Goal: Information Seeking & Learning: Learn about a topic

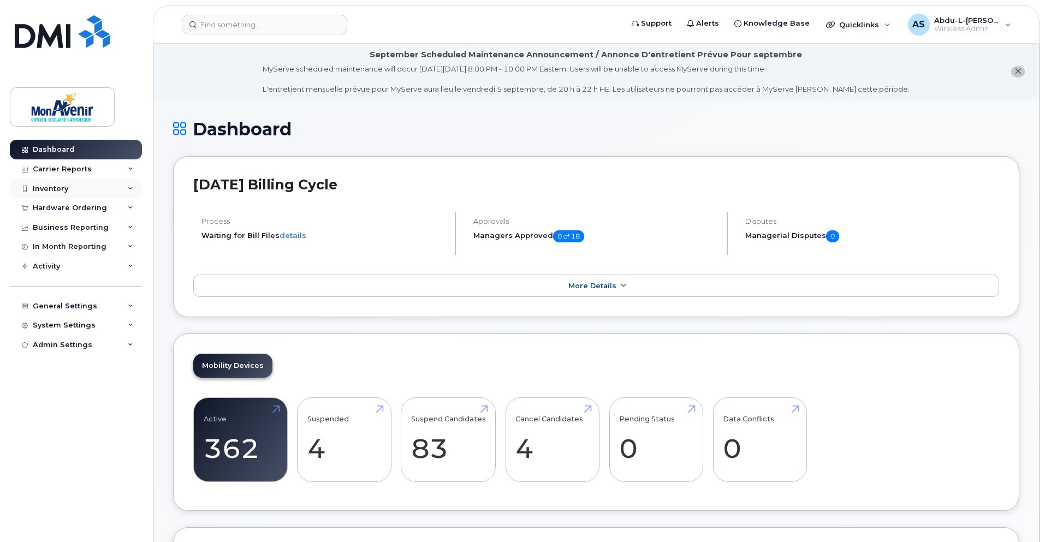
click at [62, 189] on div "Inventory" at bounding box center [50, 188] width 35 height 9
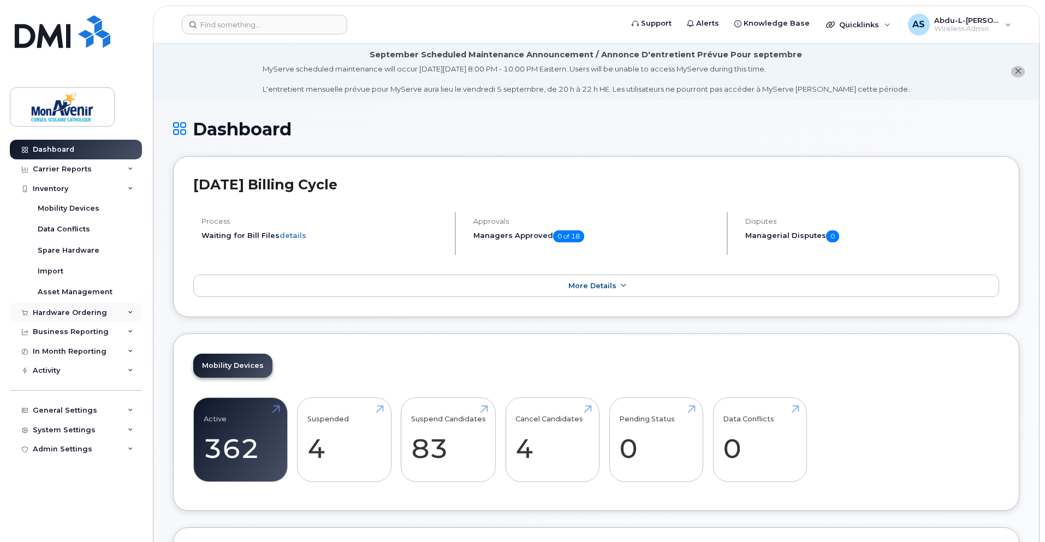
click at [73, 313] on div "Hardware Ordering" at bounding box center [70, 312] width 74 height 9
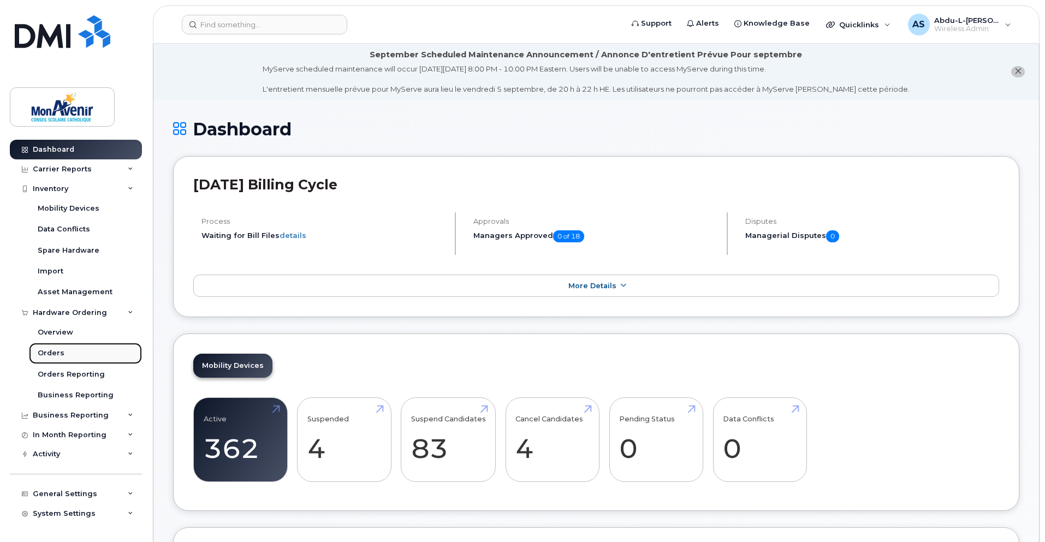
click at [56, 353] on div "Orders" at bounding box center [51, 353] width 27 height 10
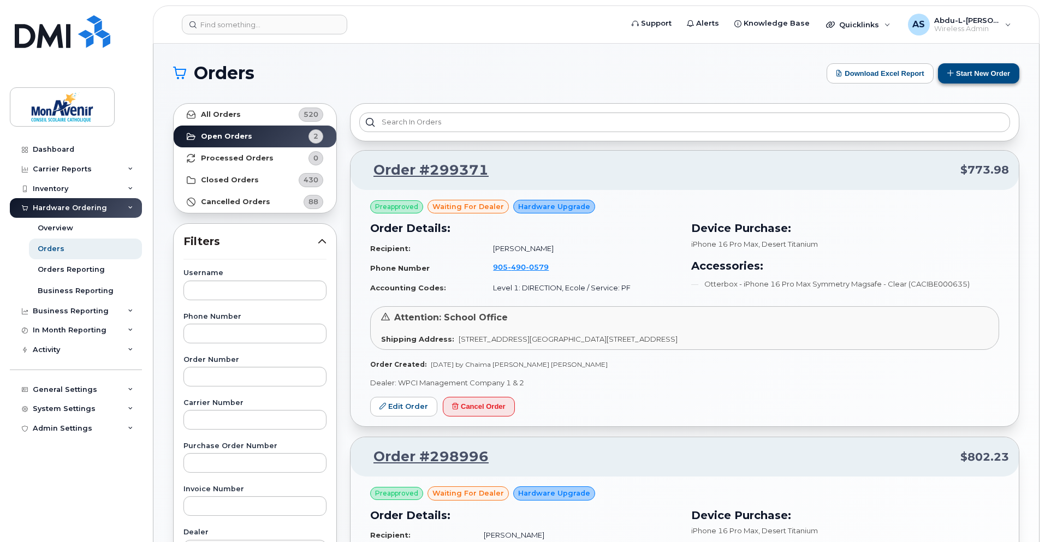
click at [998, 62] on div "Orders Download Excel Report Start New Order All Orders 520 Open Orders 2 Proce…" at bounding box center [595, 460] width 885 height 833
click at [997, 69] on button "Start New Order" at bounding box center [978, 73] width 81 height 20
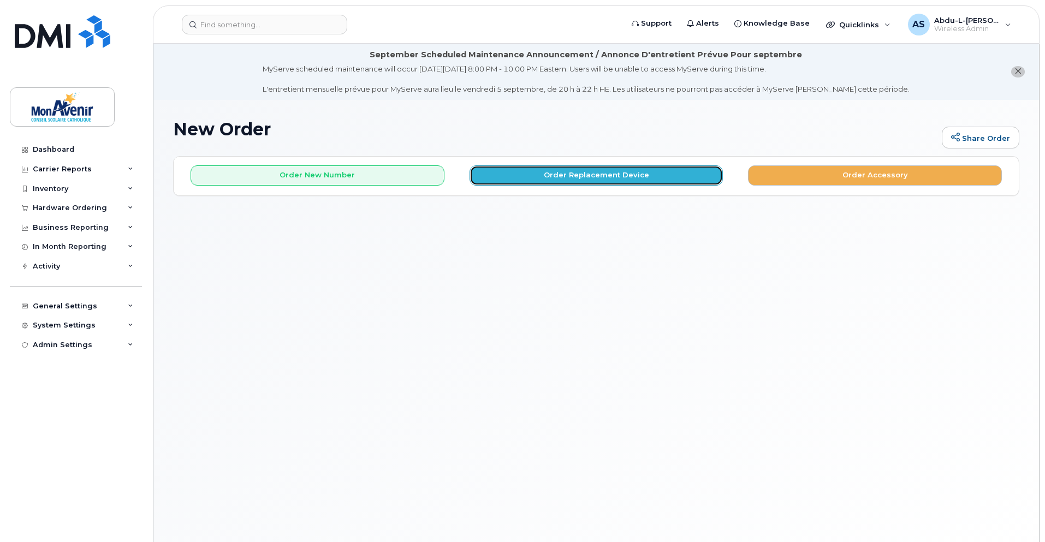
click at [594, 177] on button "Order Replacement Device" at bounding box center [596, 175] width 254 height 20
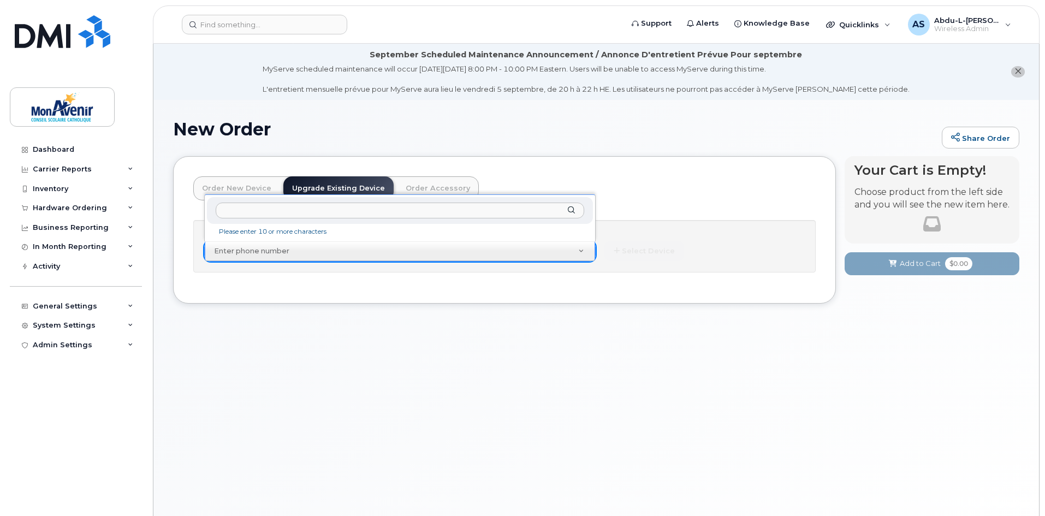
click at [319, 214] on input "text" at bounding box center [400, 210] width 368 height 16
paste input "[PHONE_NUMBER]"
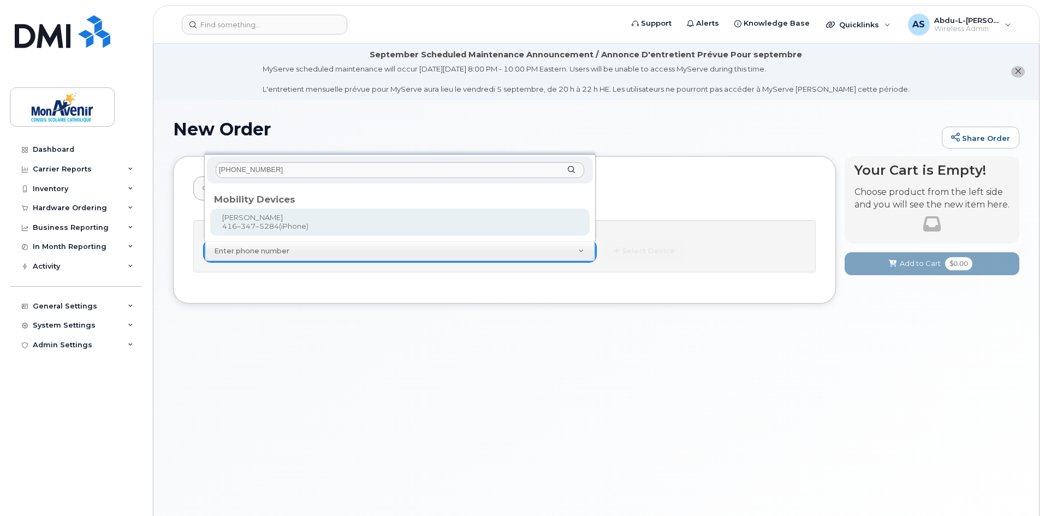
type input "[PHONE_NUMBER]"
type input "318990"
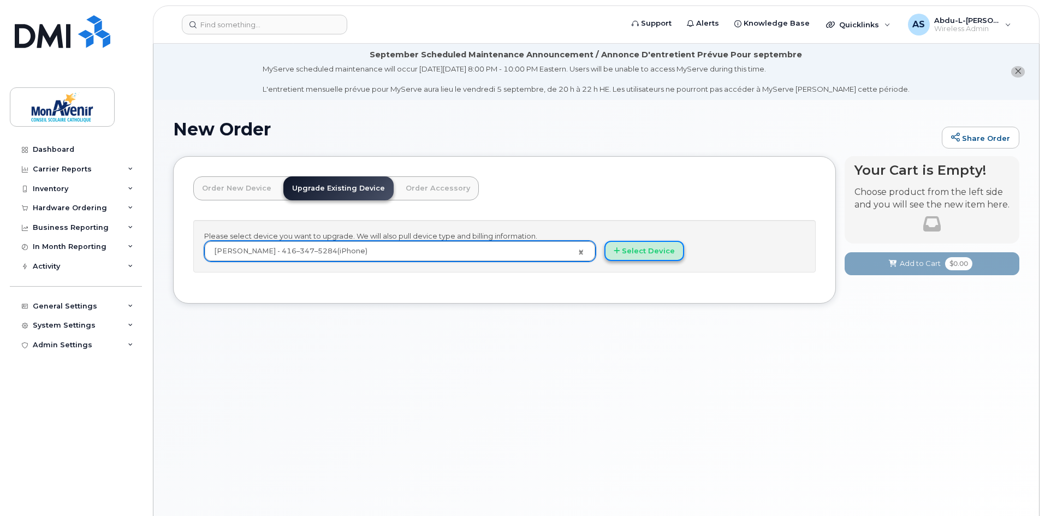
click at [632, 247] on button "Select Device" at bounding box center [644, 251] width 80 height 20
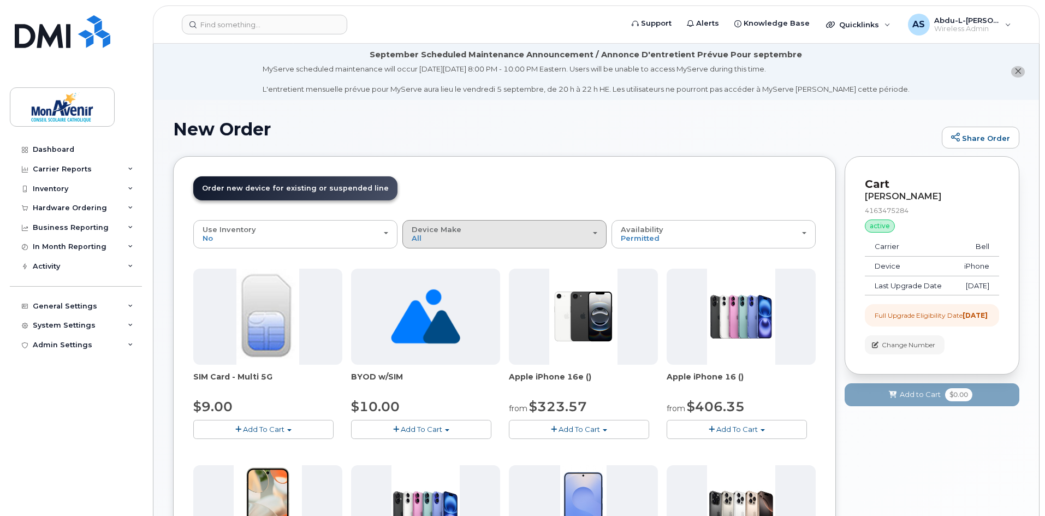
click at [517, 243] on button "Device Make All Android iPhone Unknown" at bounding box center [504, 234] width 204 height 28
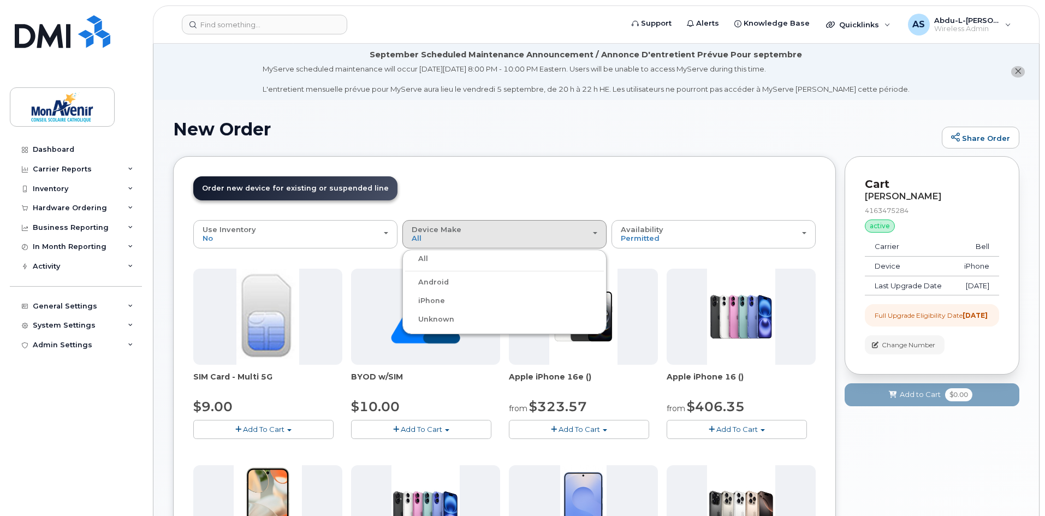
click at [434, 298] on label "iPhone" at bounding box center [425, 300] width 40 height 13
click at [0, 0] on input "iPhone" at bounding box center [0, 0] width 0 height 0
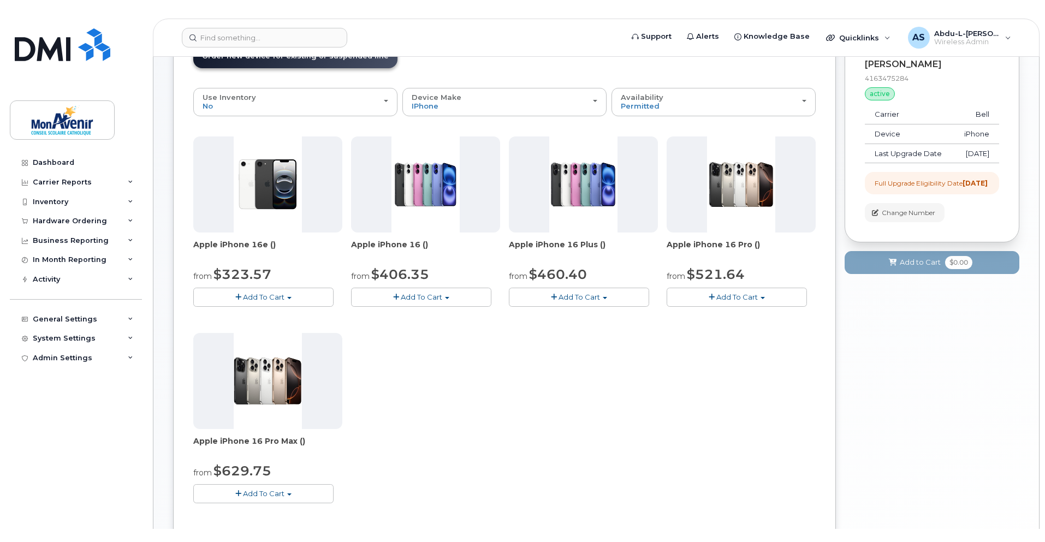
scroll to position [164, 0]
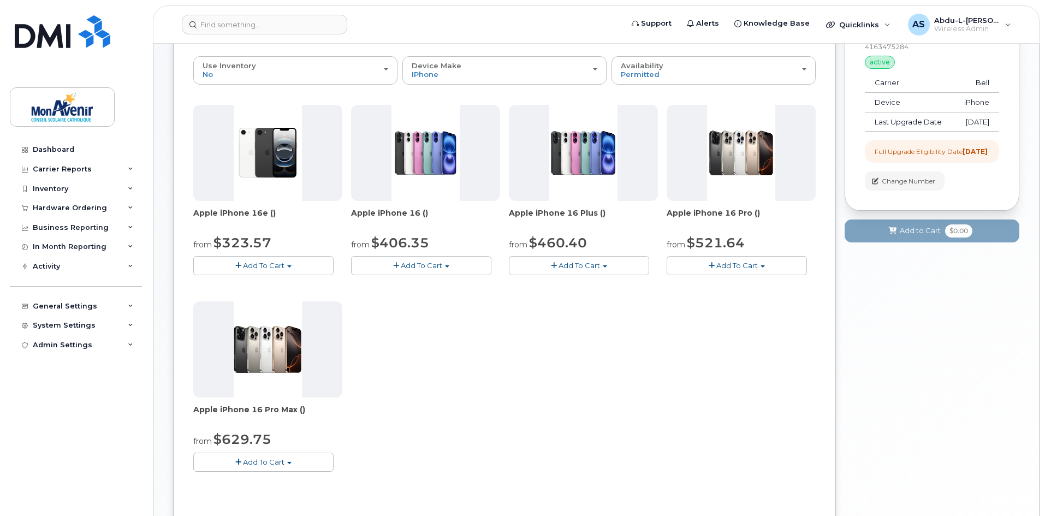
click at [447, 380] on div "Apple iPhone 16e () from $323.57 Add To Cart $323.57 - 2 year term - voice & da…" at bounding box center [504, 297] width 622 height 384
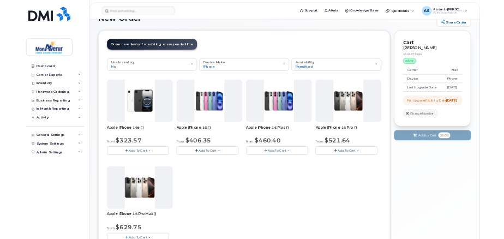
scroll to position [73, 0]
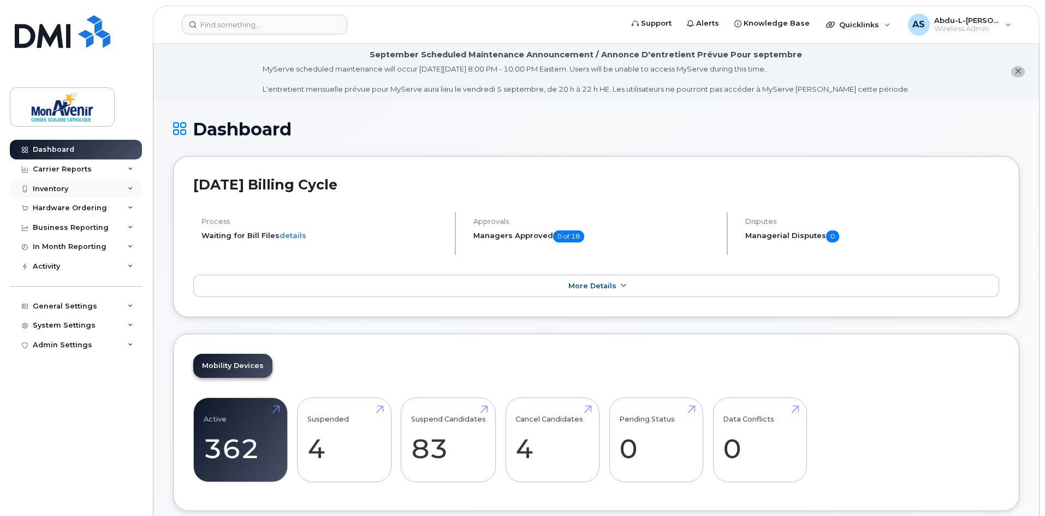
drag, startPoint x: 0, startPoint y: 0, endPoint x: 49, endPoint y: 191, distance: 197.1
click at [49, 191] on div "Inventory" at bounding box center [50, 188] width 35 height 9
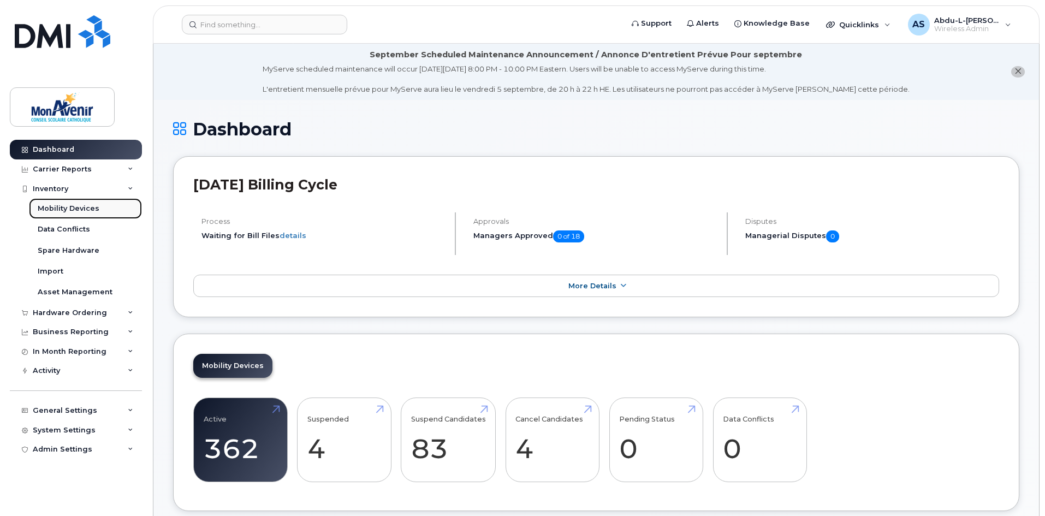
click at [57, 210] on div "Mobility Devices" at bounding box center [69, 209] width 62 height 10
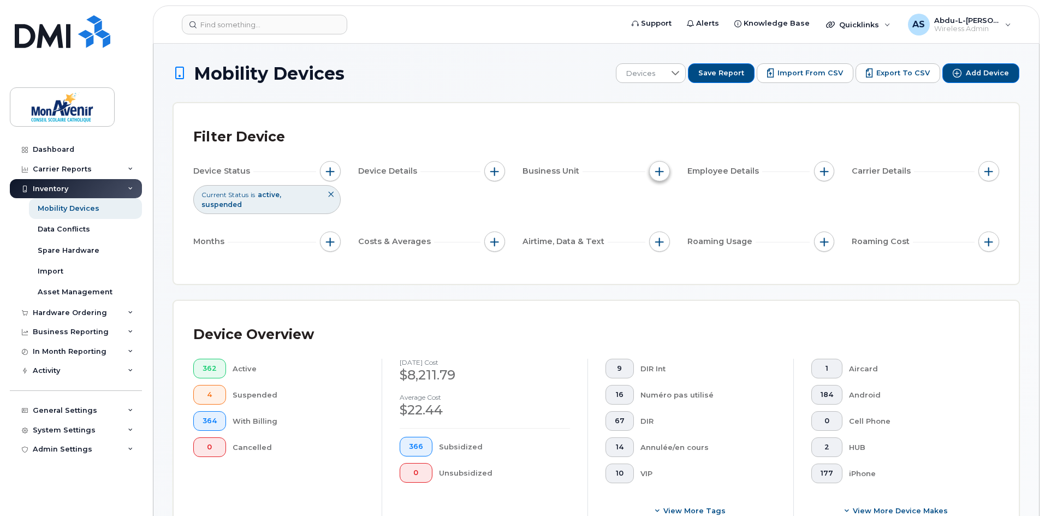
click at [660, 176] on button "button" at bounding box center [659, 171] width 21 height 21
click at [697, 238] on label "Ecole / Service" at bounding box center [700, 239] width 57 height 10
click at [666, 238] on input "Ecole / Service" at bounding box center [662, 238] width 9 height 9
checkbox input "true"
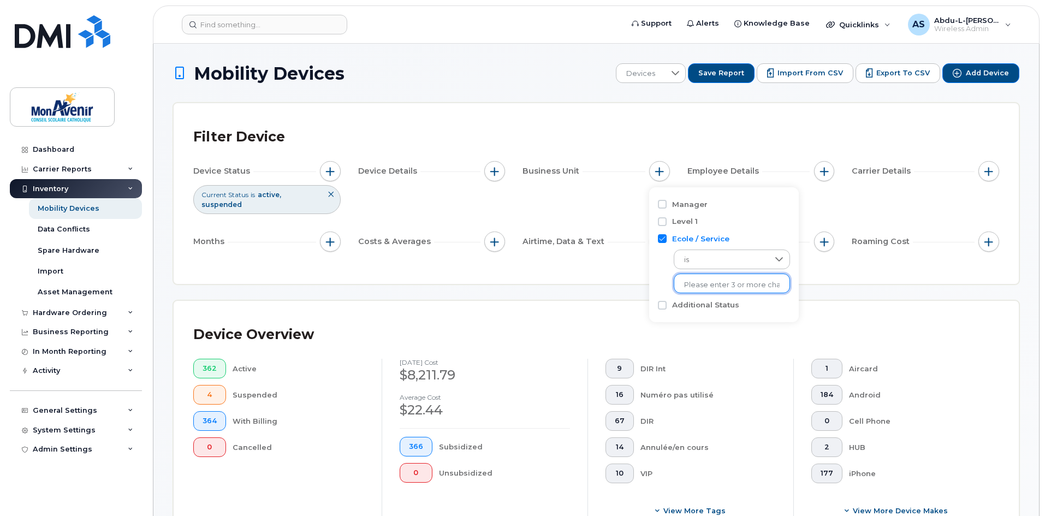
click at [713, 275] on ul at bounding box center [731, 283] width 116 height 20
click at [711, 284] on input "text" at bounding box center [732, 285] width 96 height 10
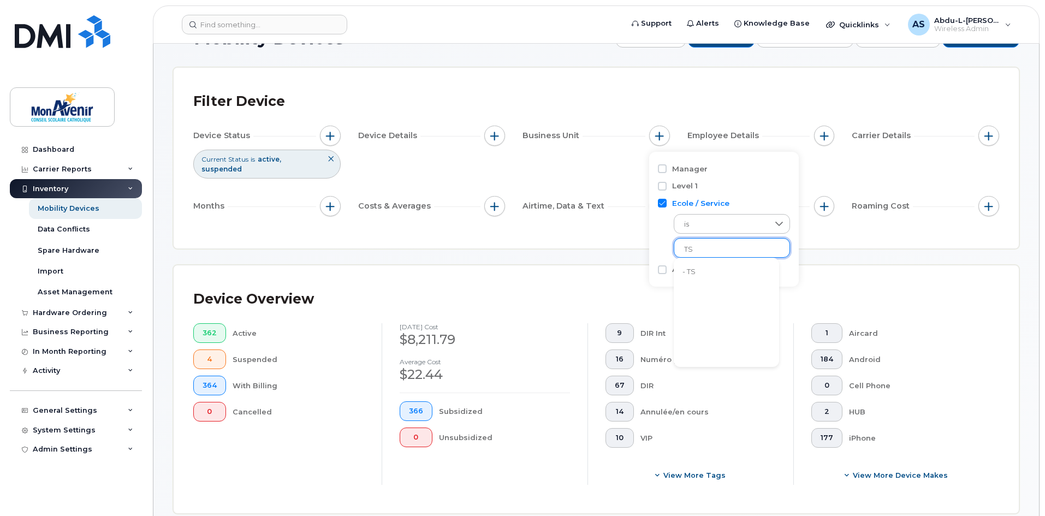
scroll to position [55, 0]
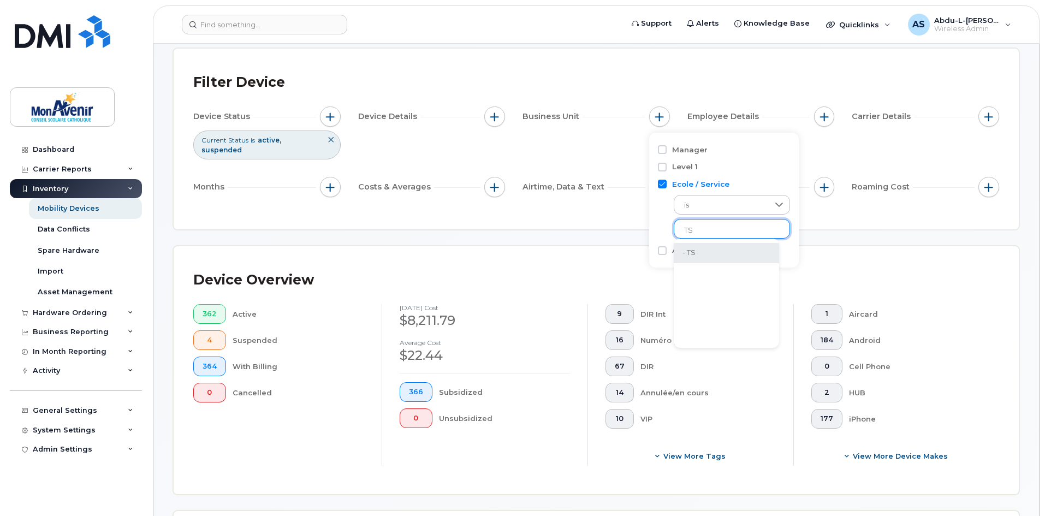
type input "TS"
click at [694, 256] on li "- TS" at bounding box center [725, 253] width 105 height 20
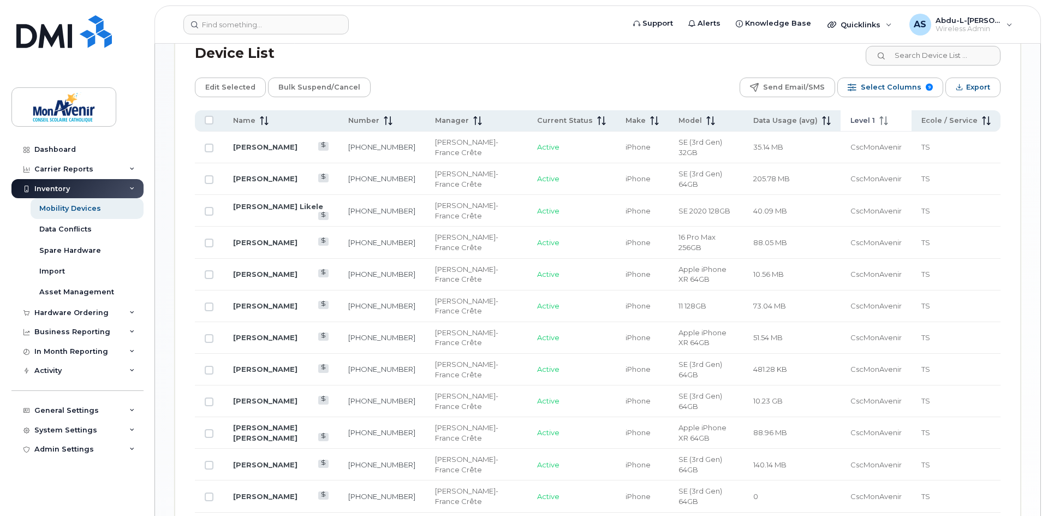
scroll to position [491, 0]
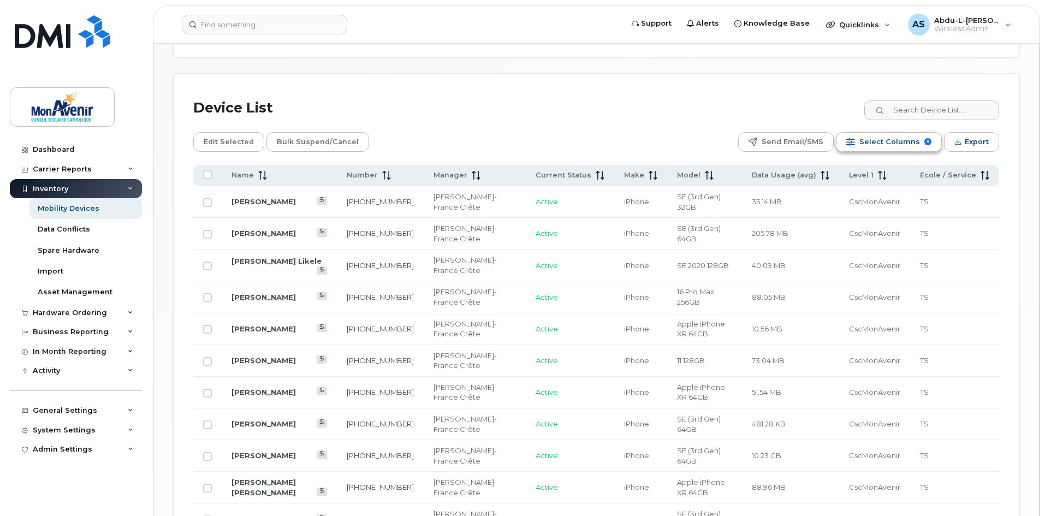
click at [892, 134] on span "Select Columns" at bounding box center [889, 142] width 61 height 16
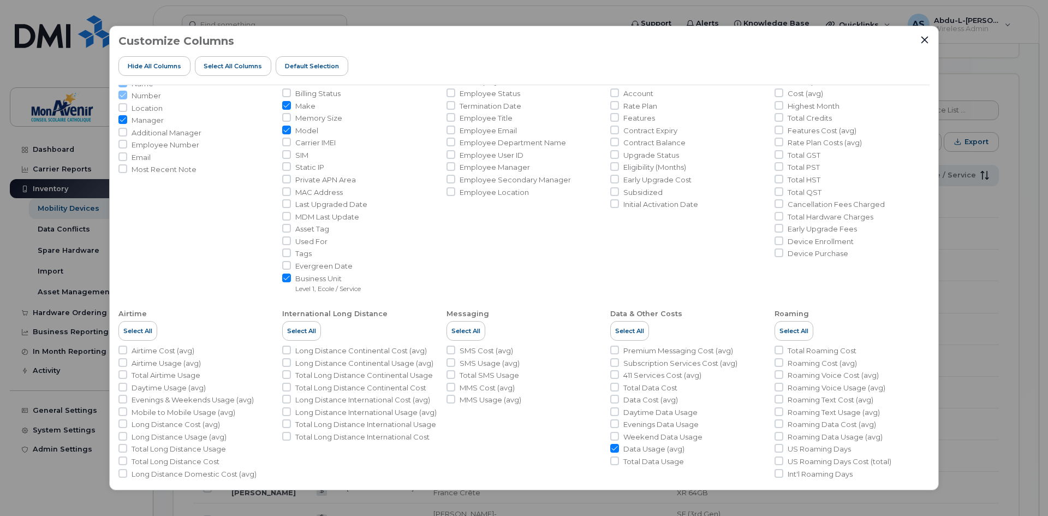
scroll to position [0, 0]
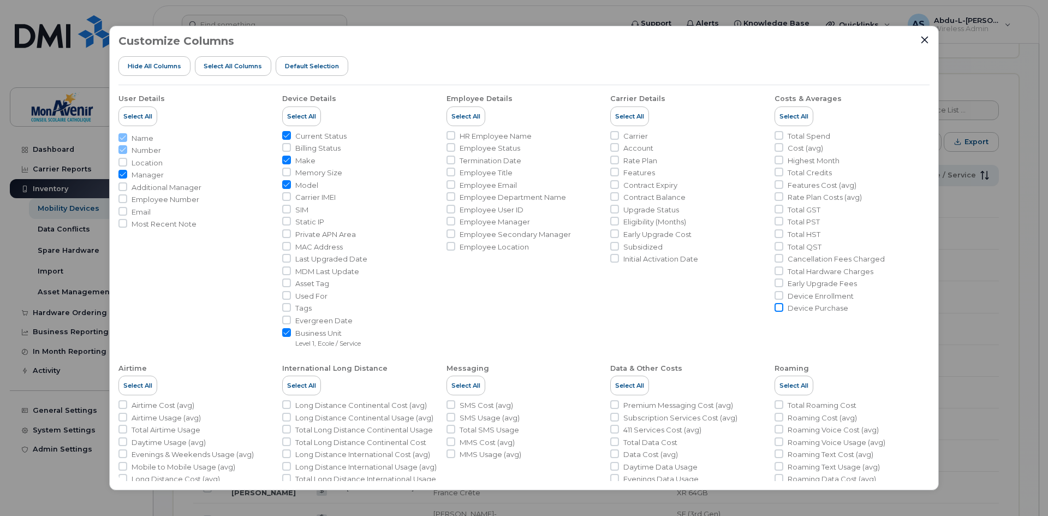
click at [778, 308] on input "Device Purchase" at bounding box center [778, 307] width 9 height 9
checkbox input "true"
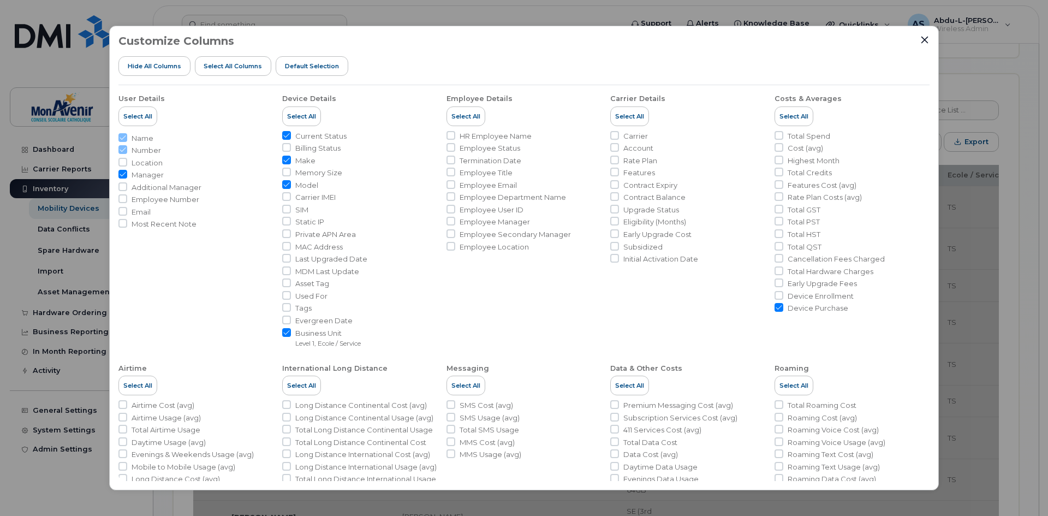
scroll to position [103, 0]
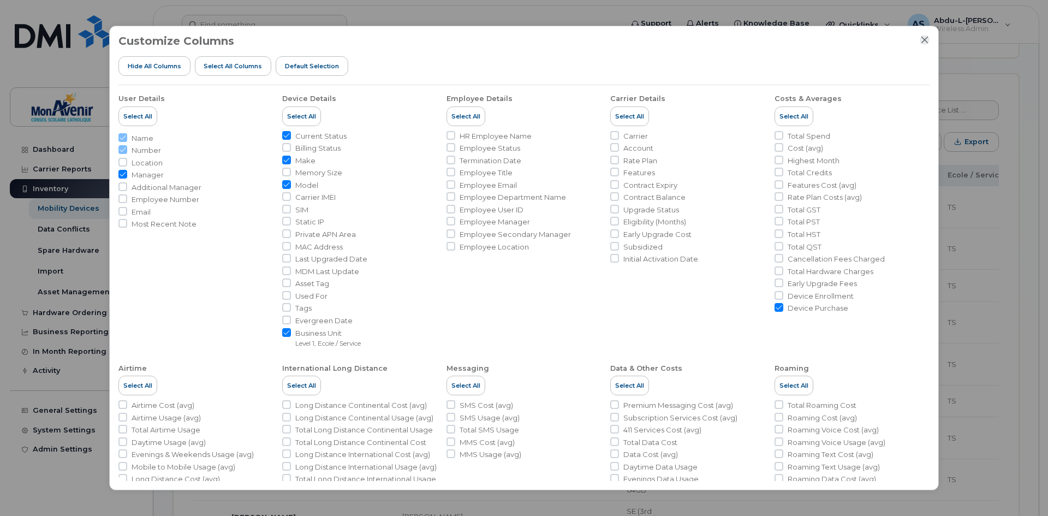
click at [924, 38] on icon "Close" at bounding box center [924, 39] width 9 height 9
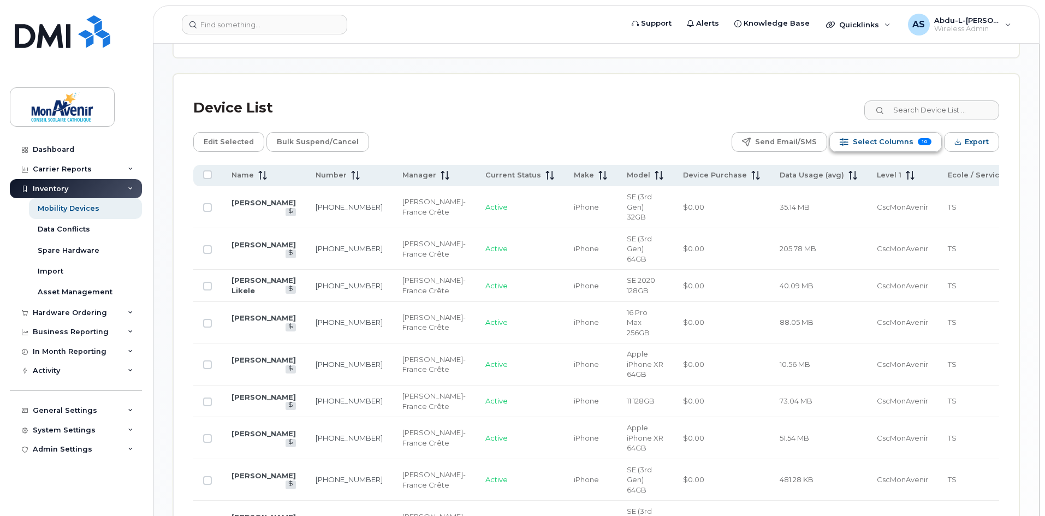
click at [917, 133] on button "Select Columns 10" at bounding box center [885, 142] width 112 height 20
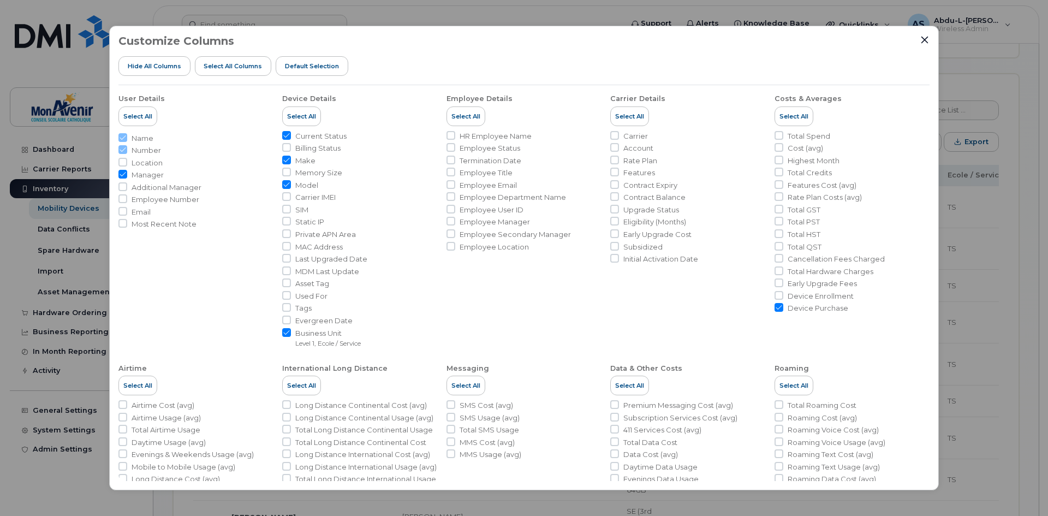
click at [774, 306] on input "Device Purchase" at bounding box center [778, 307] width 9 height 9
checkbox input "false"
click at [660, 257] on span "Initial Activation Date" at bounding box center [660, 259] width 75 height 10
click at [619, 257] on input "Initial Activation Date" at bounding box center [614, 258] width 9 height 9
checkbox input "true"
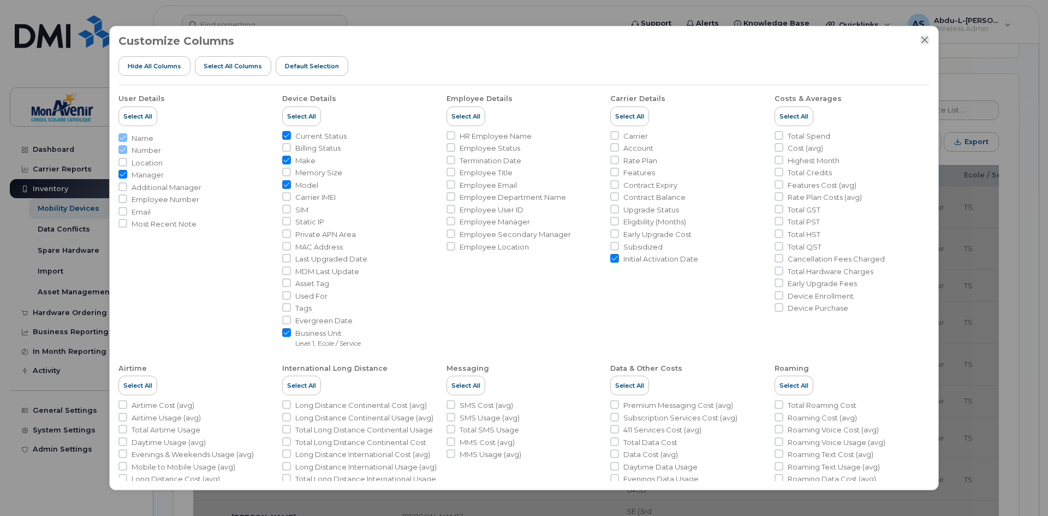
click at [927, 39] on icon "Close" at bounding box center [924, 39] width 9 height 9
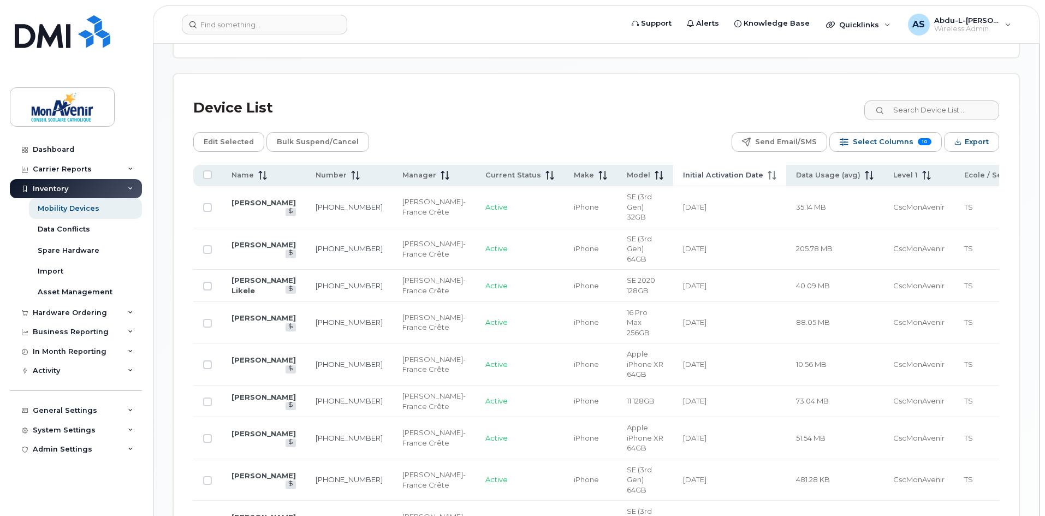
click at [687, 170] on span "Initial Activation Date" at bounding box center [723, 175] width 80 height 10
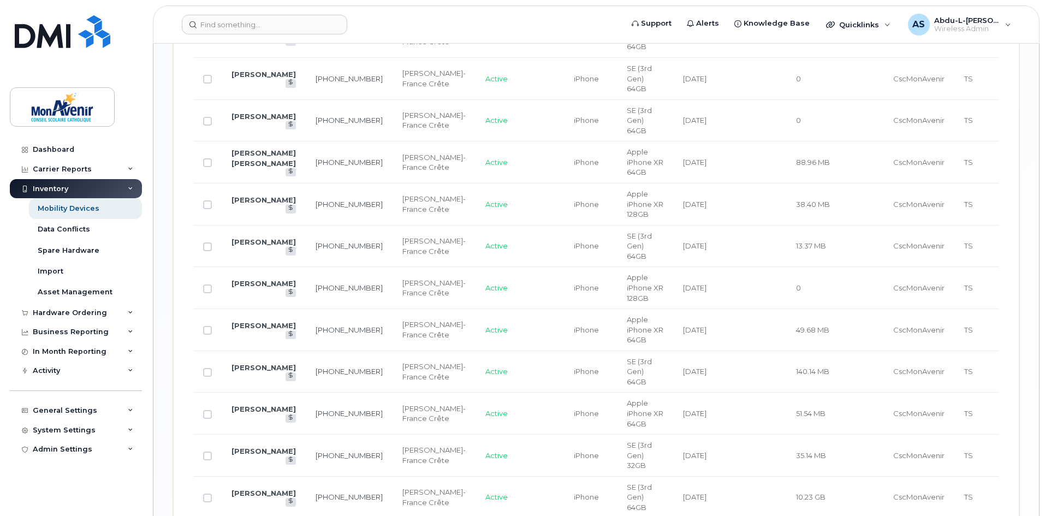
scroll to position [873, 0]
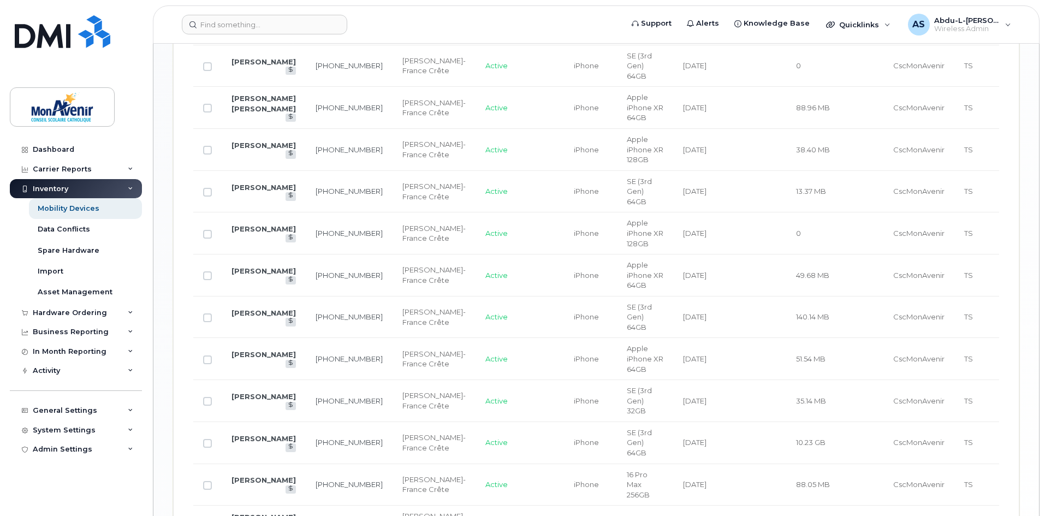
drag, startPoint x: 688, startPoint y: 327, endPoint x: 643, endPoint y: 325, distance: 44.8
click at [673, 380] on td "2021-02-19" at bounding box center [729, 401] width 113 height 42
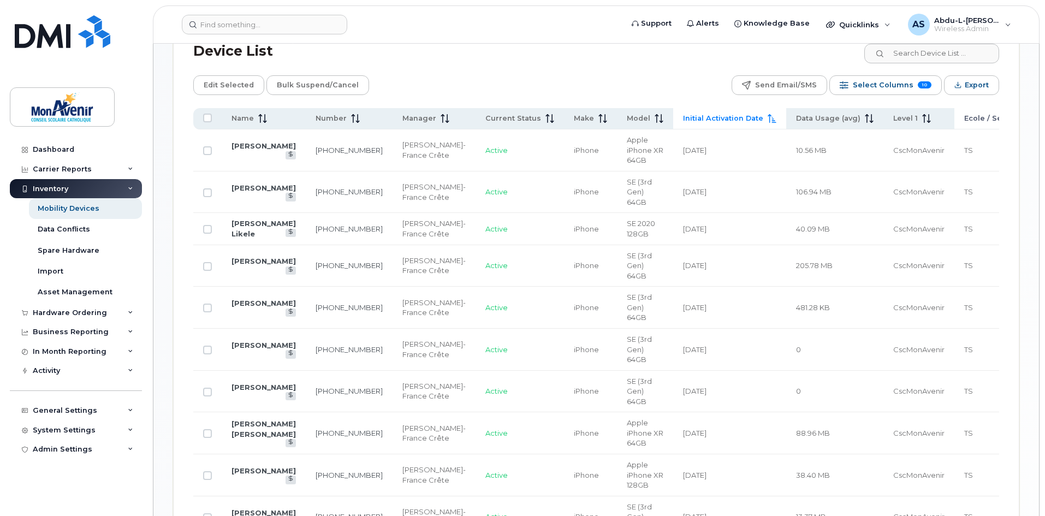
scroll to position [437, 0]
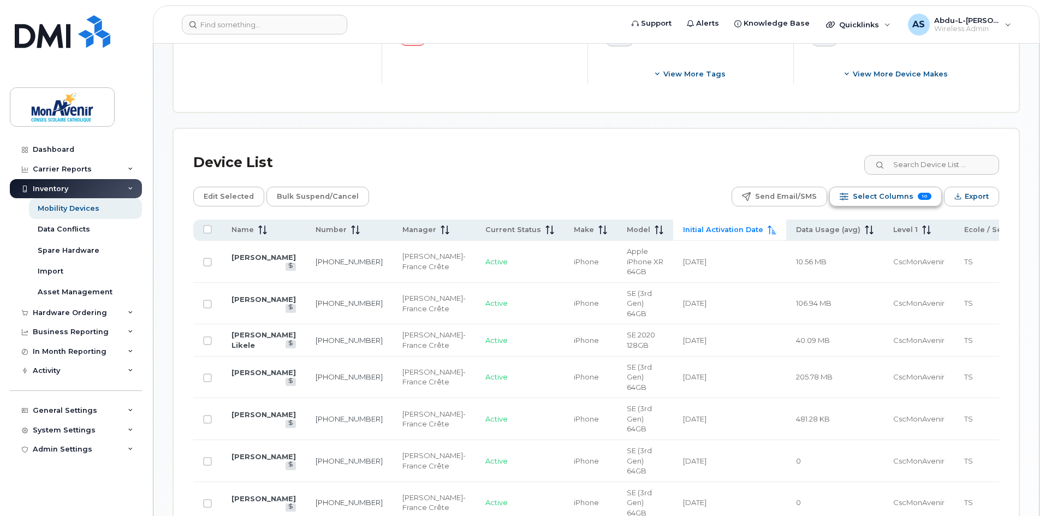
click at [899, 190] on span "Select Columns" at bounding box center [882, 196] width 61 height 16
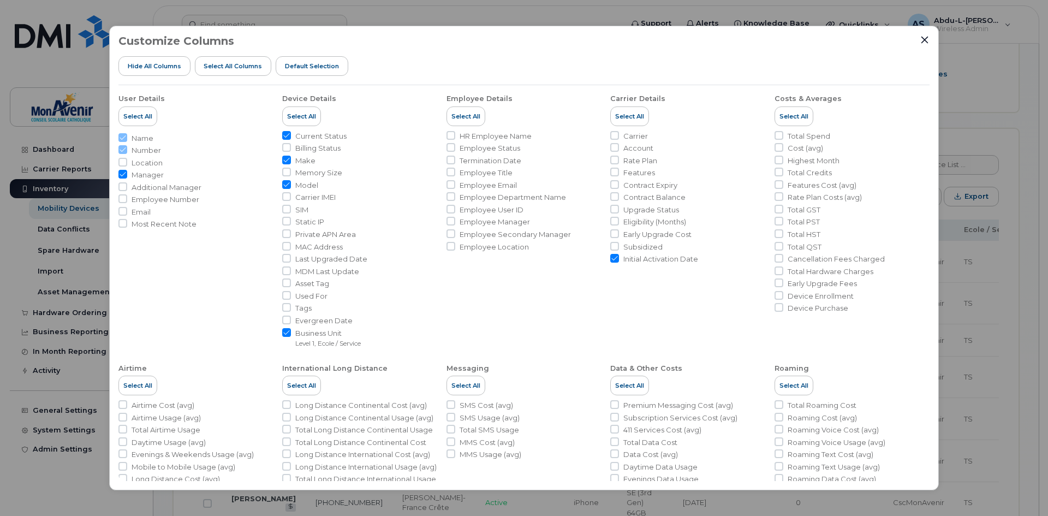
click at [658, 187] on span "Contract Expiry" at bounding box center [650, 185] width 54 height 10
click at [619, 187] on input "Contract Expiry" at bounding box center [614, 184] width 9 height 9
checkbox input "true"
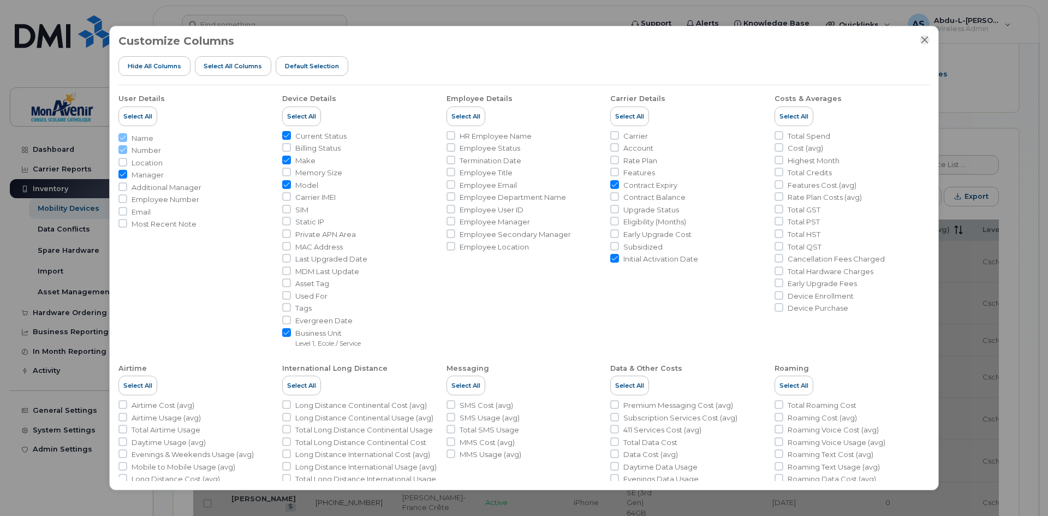
click at [923, 40] on icon "Close" at bounding box center [924, 39] width 9 height 9
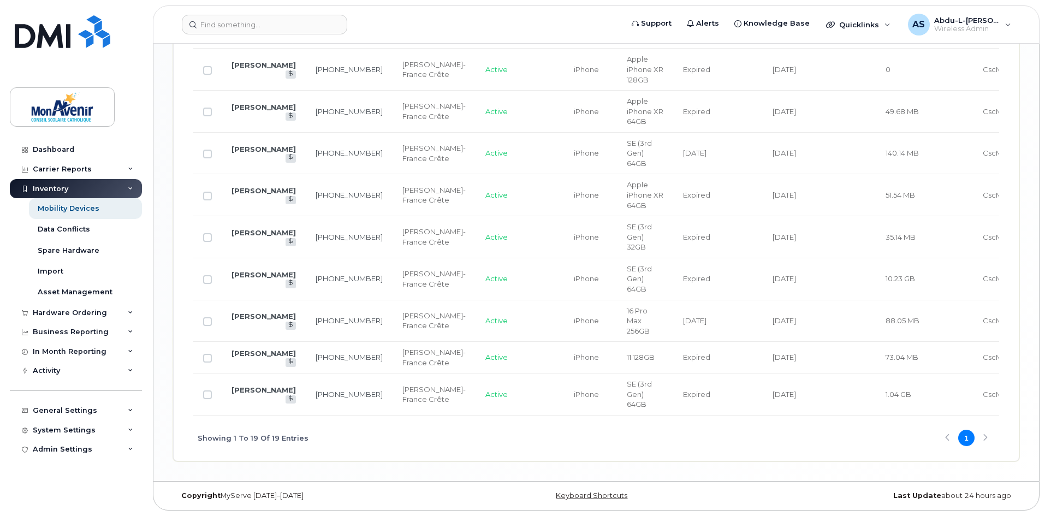
scroll to position [982, 0]
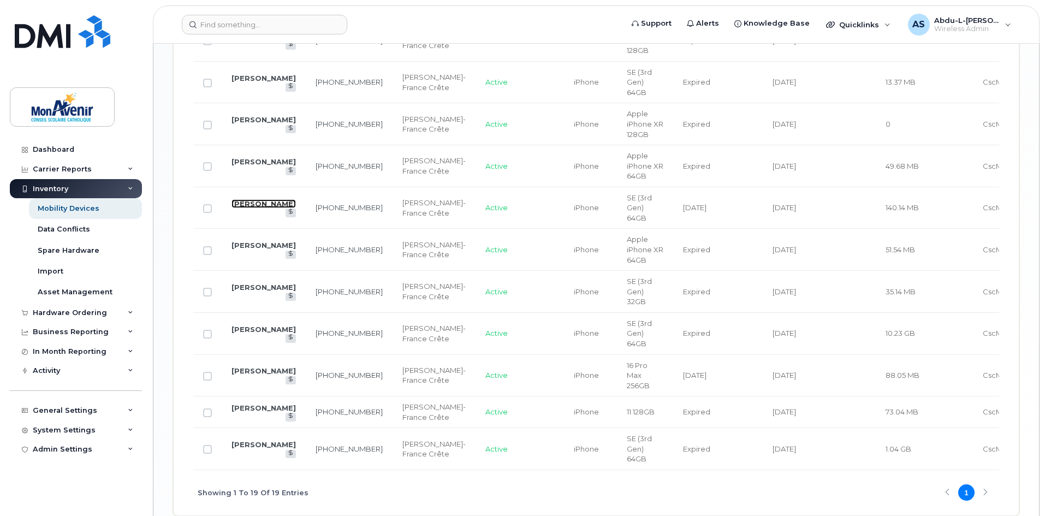
click at [243, 208] on link "Katia Alhaddad" at bounding box center [263, 203] width 64 height 9
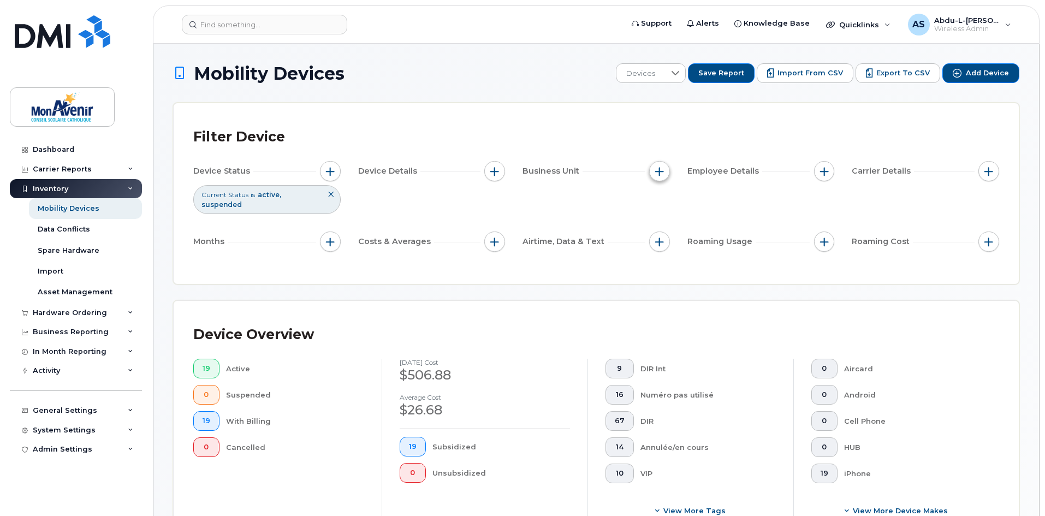
click at [657, 173] on span "button" at bounding box center [659, 171] width 9 height 9
click at [665, 256] on input "Additional Status" at bounding box center [662, 256] width 9 height 9
checkbox input "true"
click at [695, 297] on div "empty" at bounding box center [723, 300] width 98 height 19
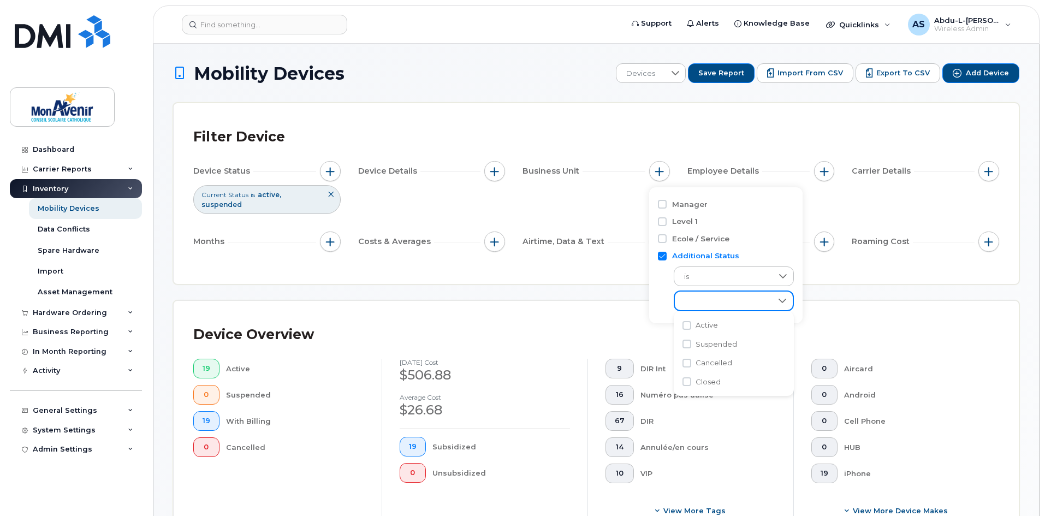
click at [695, 301] on div "empty" at bounding box center [723, 300] width 97 height 19
click at [689, 241] on label "Ecole / Service" at bounding box center [700, 239] width 57 height 10
click at [666, 241] on input "Ecole / Service" at bounding box center [662, 238] width 9 height 9
checkbox input "true"
click at [678, 305] on label "Additional Status" at bounding box center [705, 305] width 67 height 10
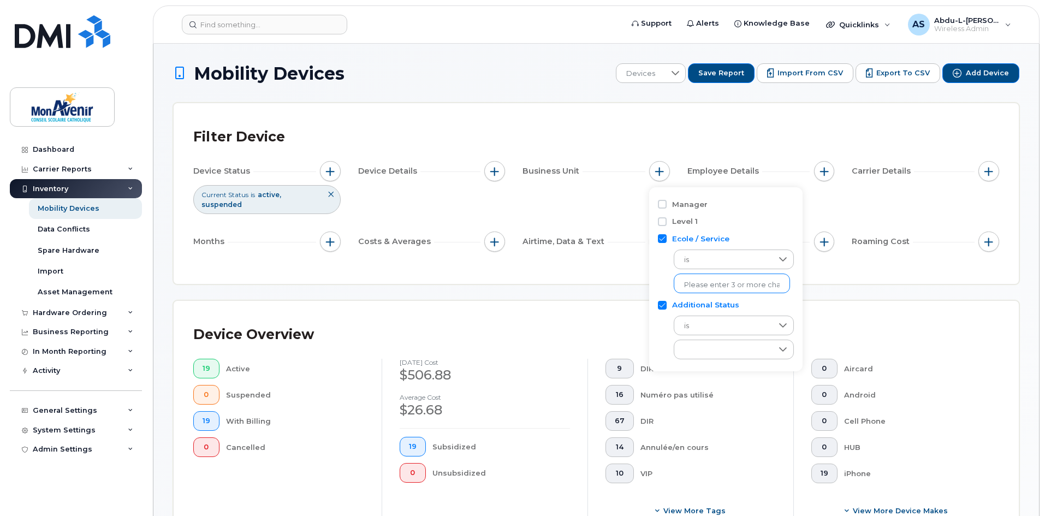
click at [666, 305] on input "Additional Status" at bounding box center [662, 305] width 9 height 9
checkbox input "false"
click at [702, 285] on input "text" at bounding box center [732, 285] width 96 height 10
type input "ts"
click at [719, 311] on li "- TS" at bounding box center [725, 307] width 105 height 20
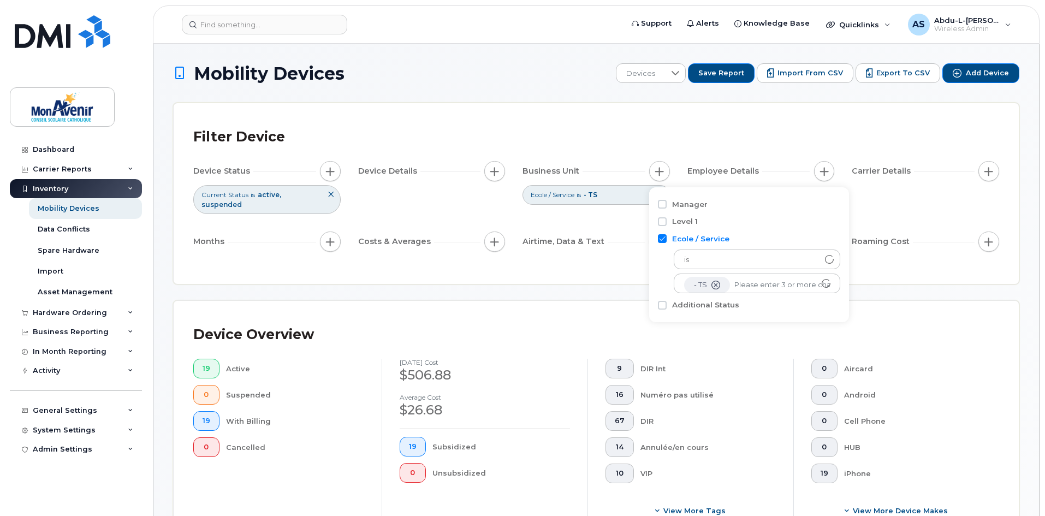
click at [621, 231] on div "Airtime, Data & Text" at bounding box center [595, 241] width 147 height 21
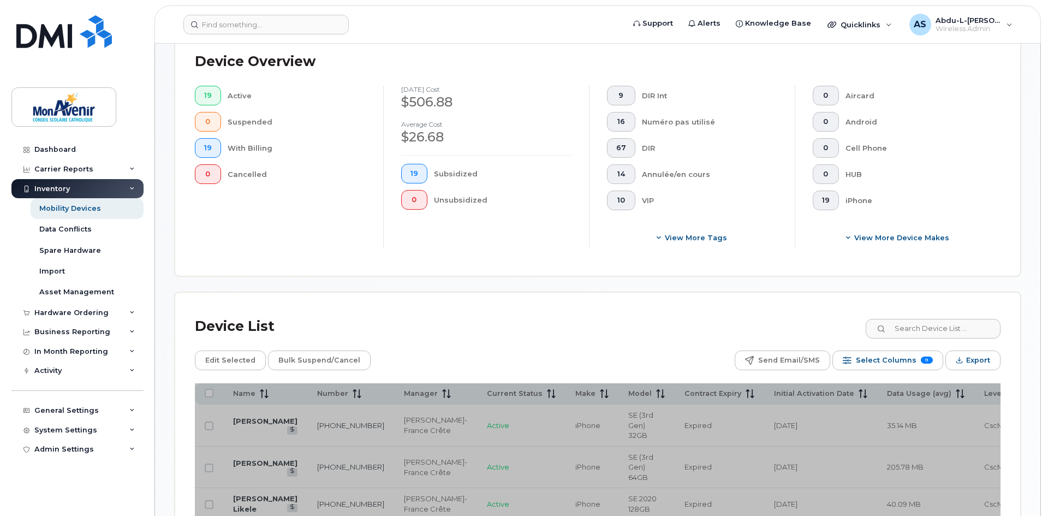
scroll to position [437, 0]
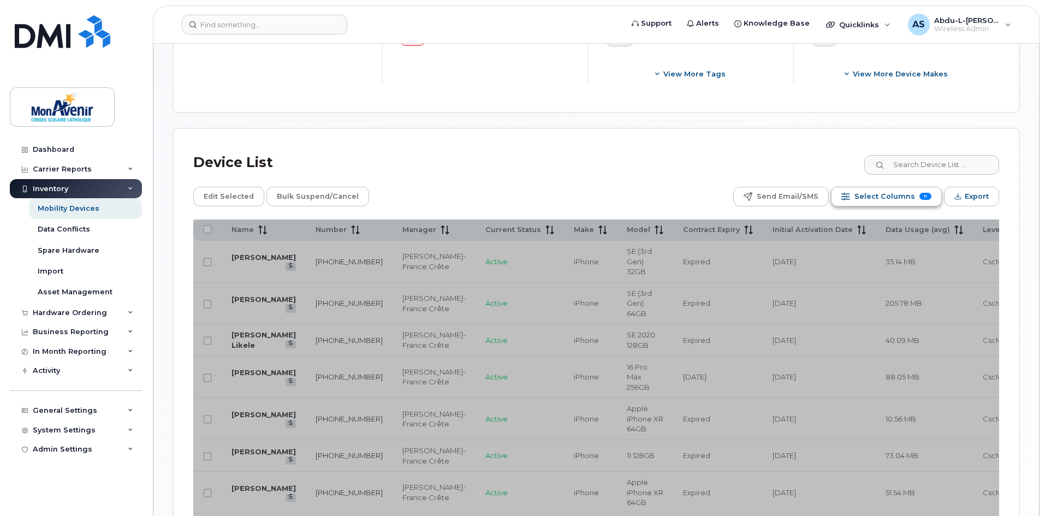
click at [923, 193] on span "11" at bounding box center [925, 196] width 12 height 7
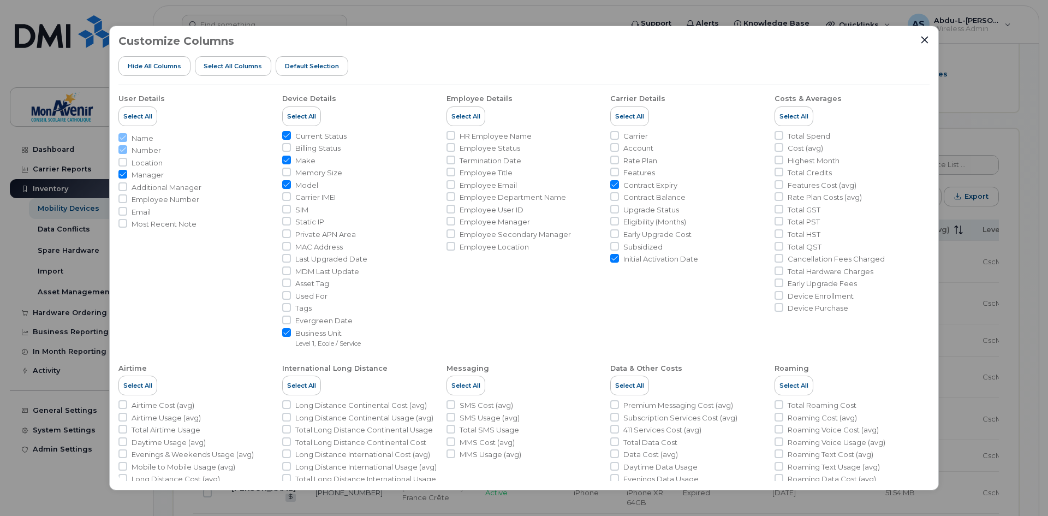
click at [672, 258] on span "Initial Activation Date" at bounding box center [660, 259] width 75 height 10
click at [619, 258] on input "Initial Activation Date" at bounding box center [614, 258] width 9 height 9
checkbox input "false"
click at [656, 289] on li "Carrier Details Select All Carrier Account Rate Plan Features Contract Expiry C…" at bounding box center [687, 216] width 155 height 263
click at [936, 34] on div "Customize Columns Hide All Columns Select all Columns Default Selection User De…" at bounding box center [524, 258] width 830 height 464
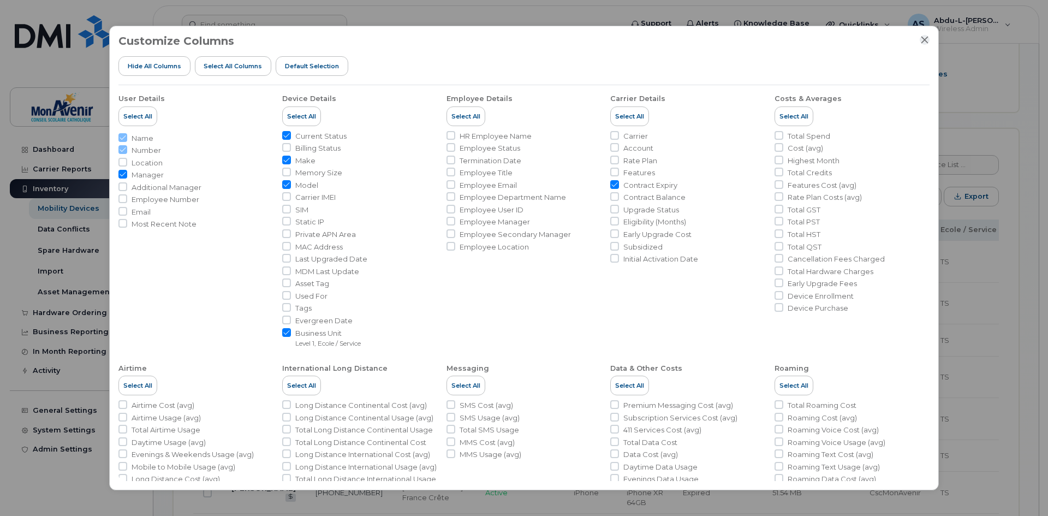
click at [927, 38] on icon "Close" at bounding box center [924, 40] width 7 height 7
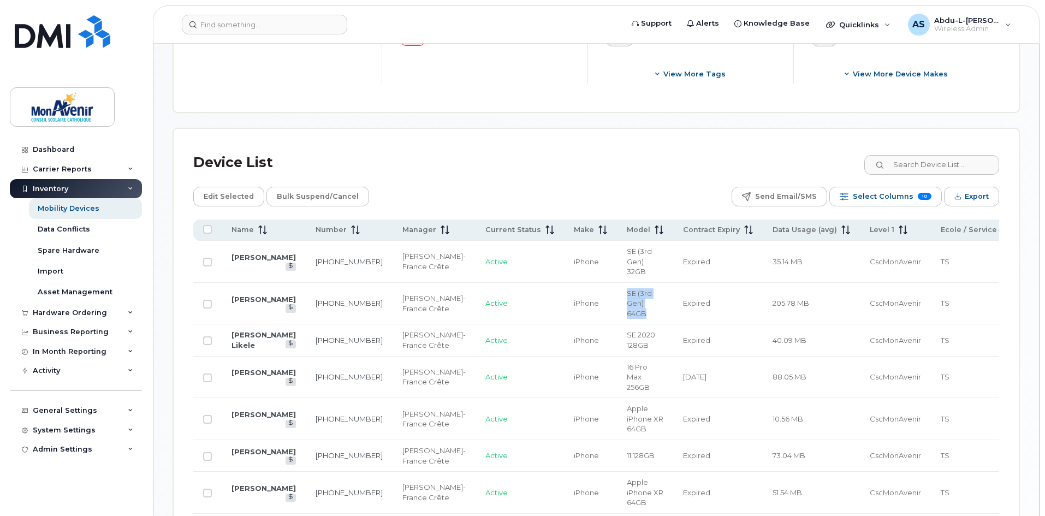
drag, startPoint x: 589, startPoint y: 277, endPoint x: 630, endPoint y: 285, distance: 41.9
click at [630, 285] on td "SE (3rd Gen) 64GB" at bounding box center [645, 304] width 56 height 42
drag, startPoint x: 598, startPoint y: 341, endPoint x: 628, endPoint y: 350, distance: 31.9
click at [628, 356] on td "16 Pro Max 256GB" at bounding box center [645, 377] width 56 height 42
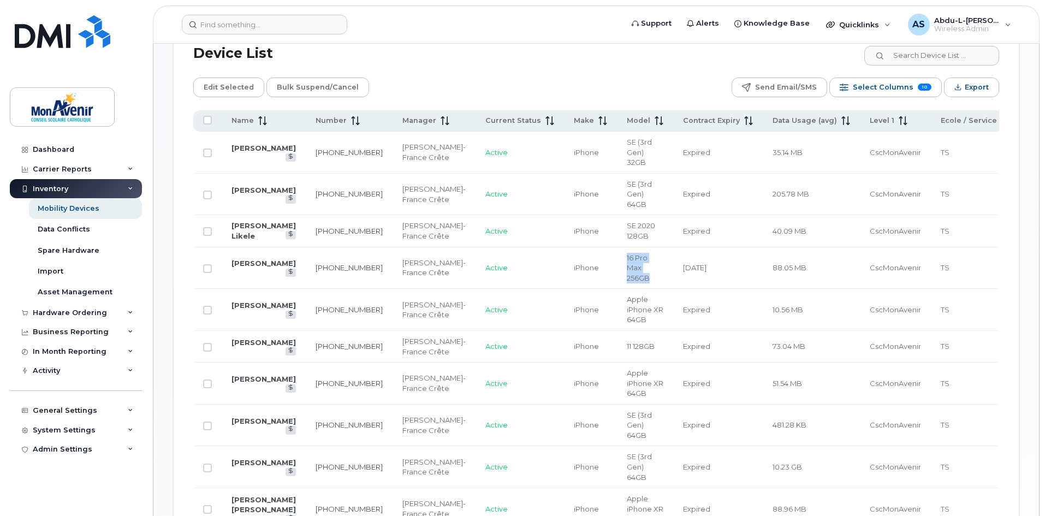
scroll to position [600, 0]
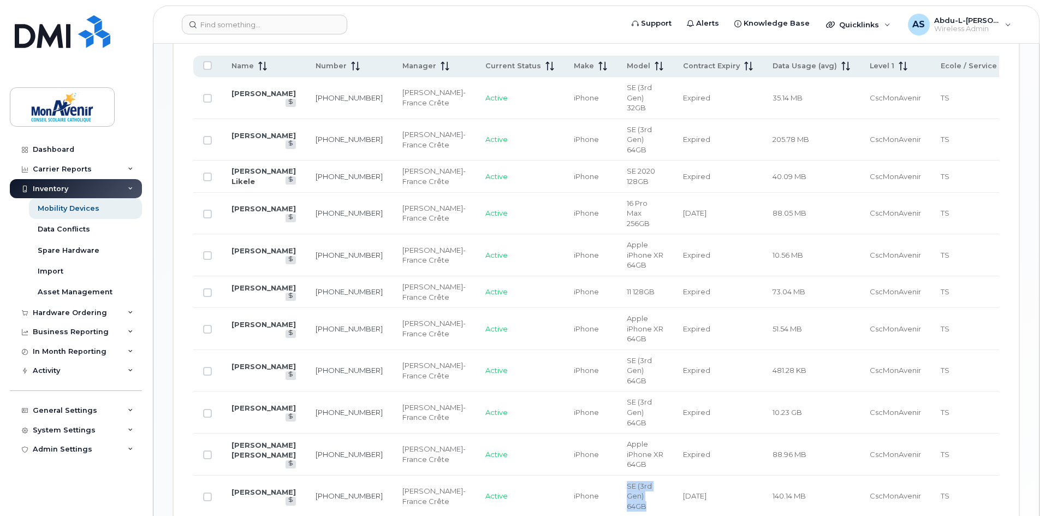
drag, startPoint x: 600, startPoint y: 400, endPoint x: 624, endPoint y: 411, distance: 26.6
click at [624, 475] on td "SE (3rd Gen) 64GB" at bounding box center [645, 496] width 56 height 42
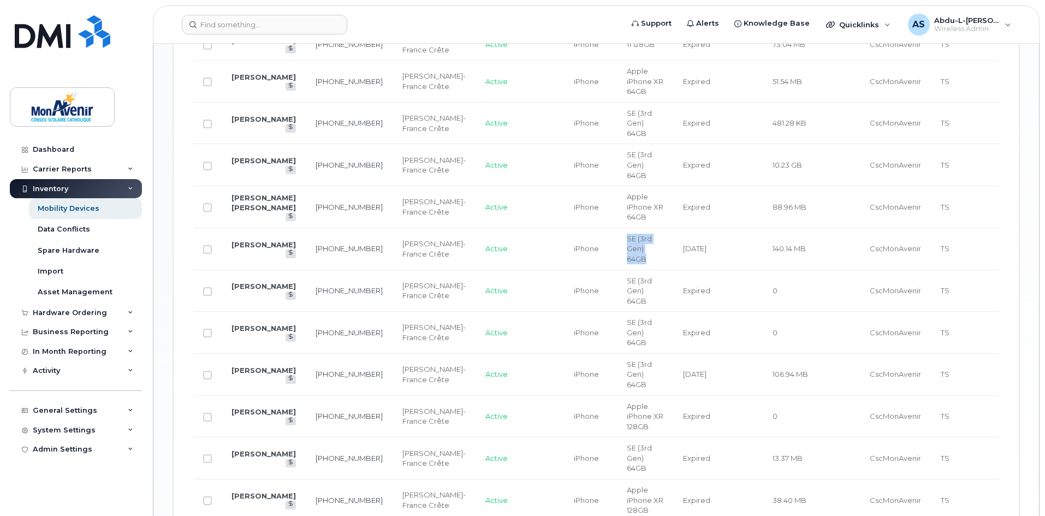
scroll to position [863, 0]
